Goal: Transaction & Acquisition: Purchase product/service

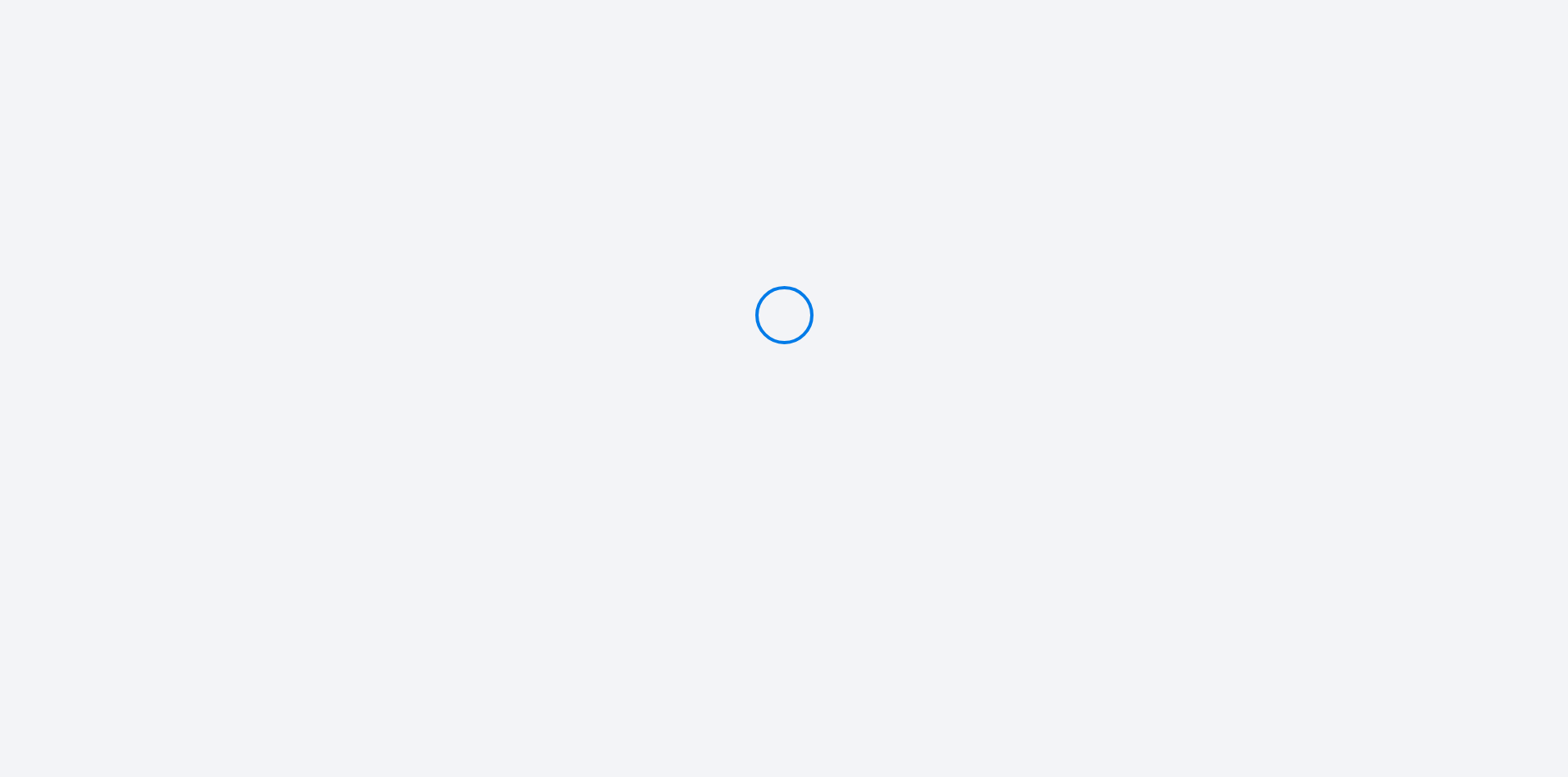
type input "Deposit 500 €"
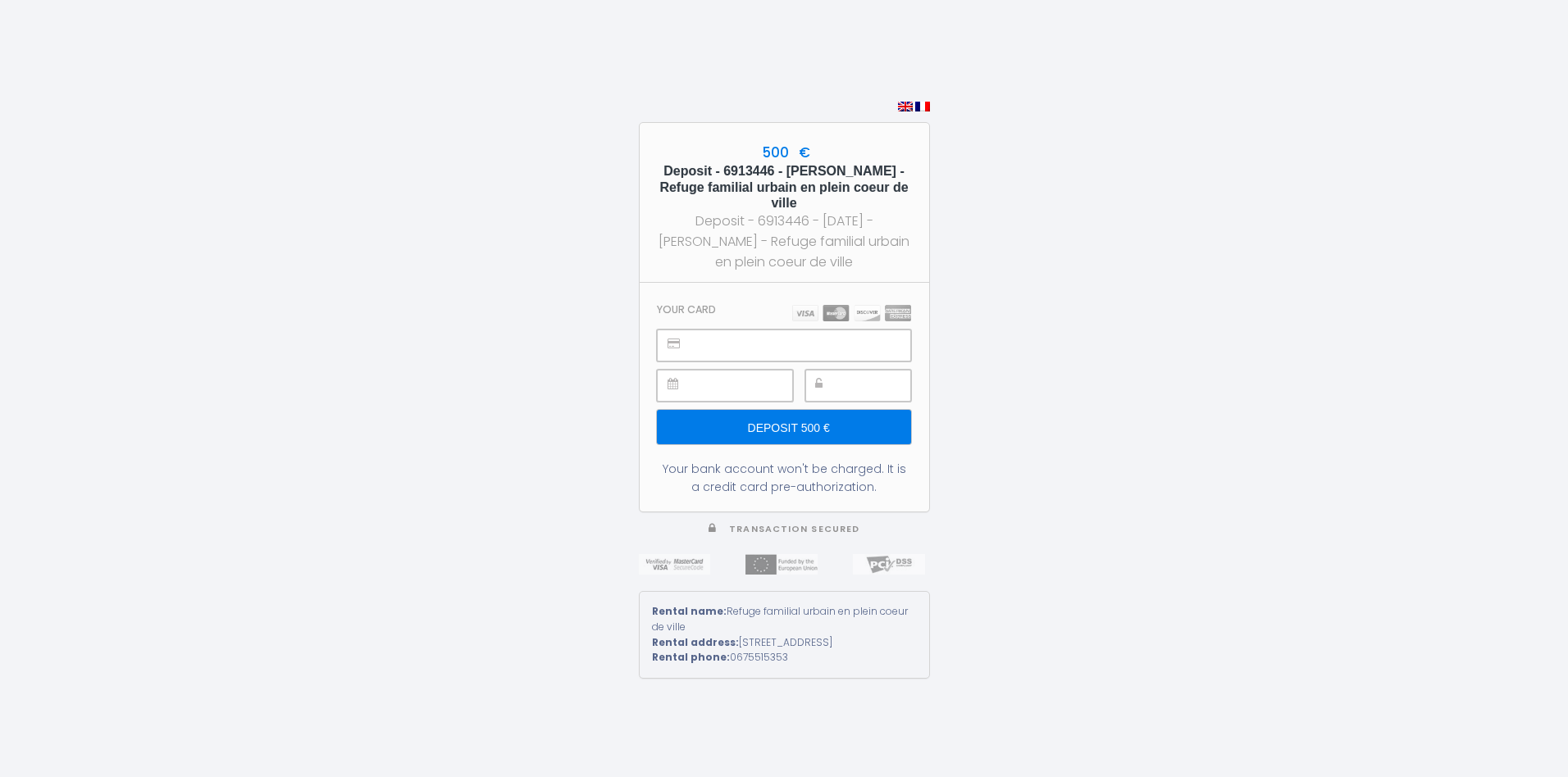
click at [757, 430] on input "Deposit 500 €" at bounding box center [784, 427] width 253 height 35
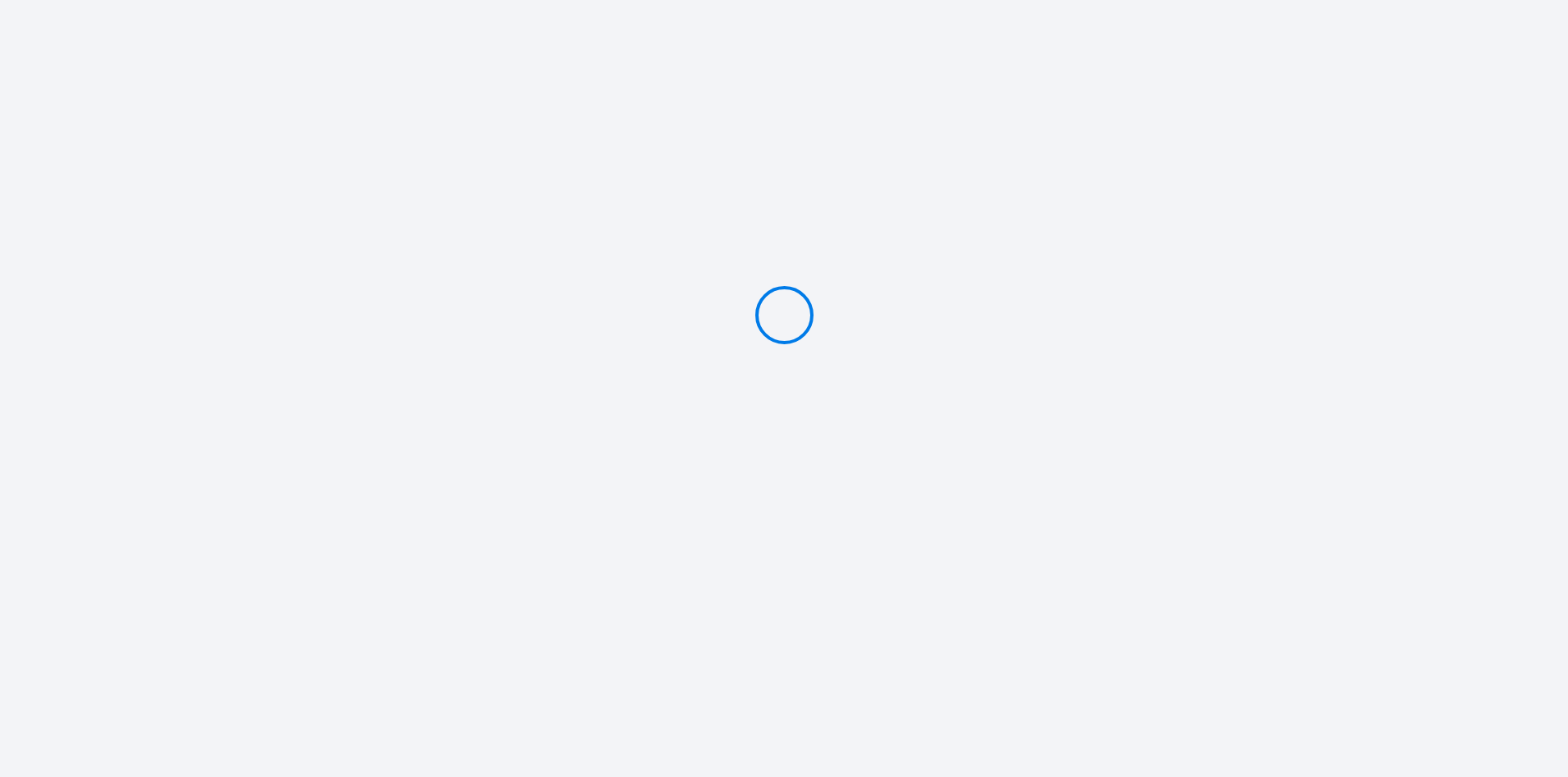
type input "Deposit 500 €"
click at [718, 279] on div at bounding box center [784, 314] width 1568 height 630
click at [629, 133] on div at bounding box center [784, 314] width 1568 height 630
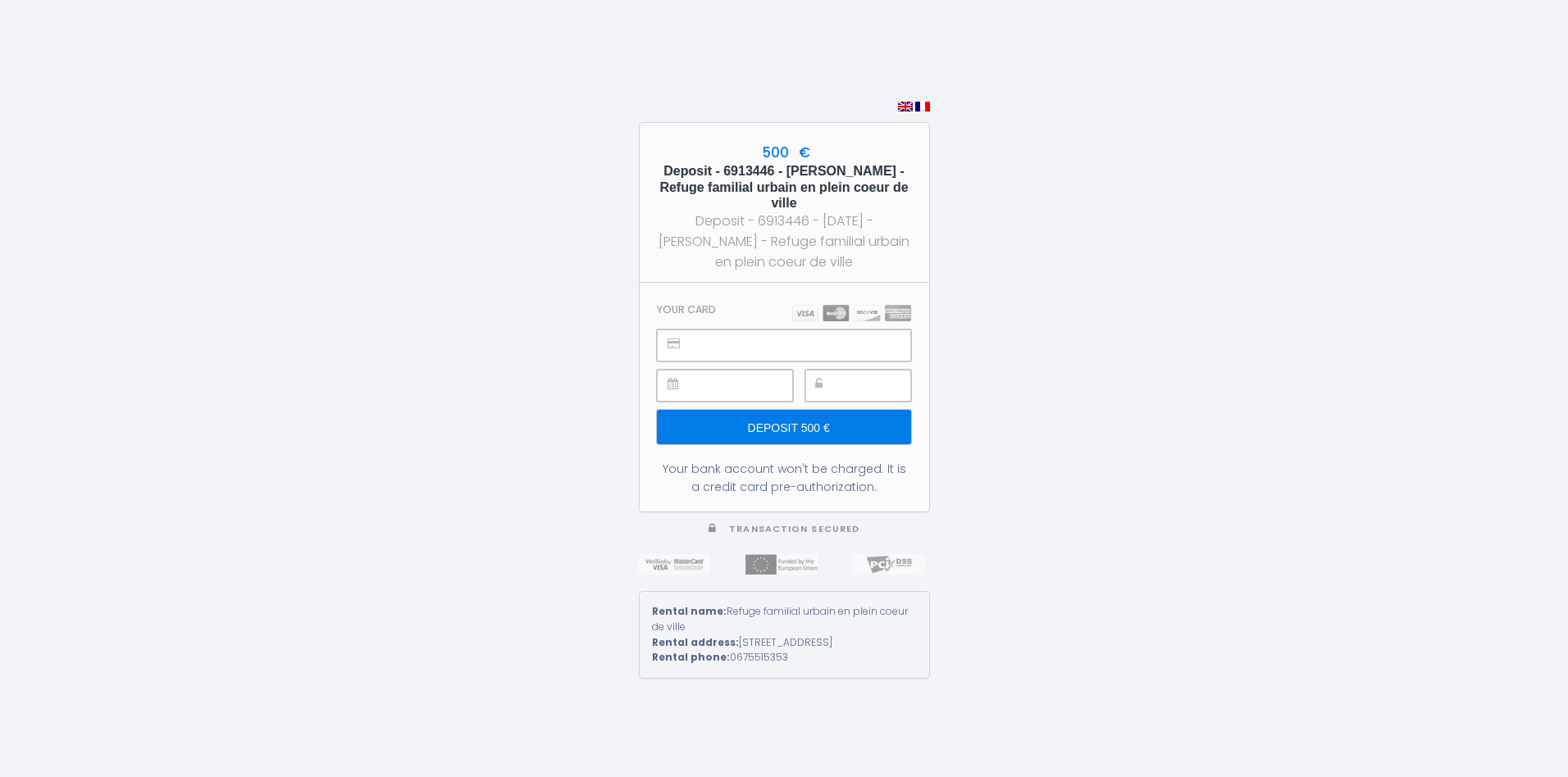
click at [840, 381] on div at bounding box center [859, 386] width 106 height 32
click at [788, 429] on input "Deposit 500 €" at bounding box center [784, 427] width 253 height 35
